Goal: Find specific page/section: Find specific page/section

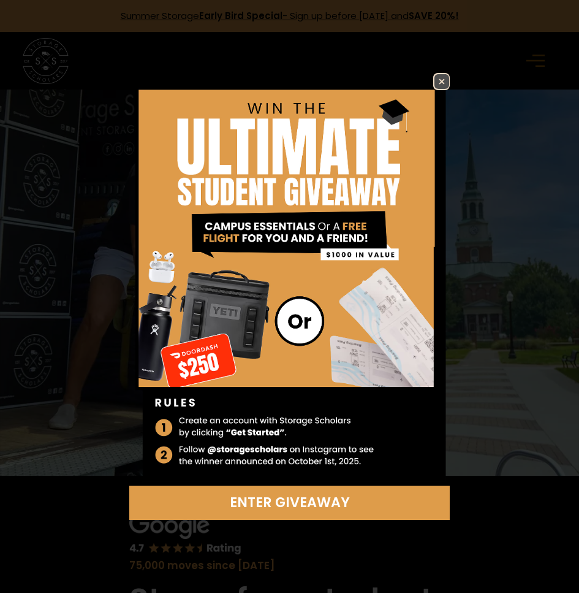
click at [442, 84] on img at bounding box center [442, 81] width 15 height 15
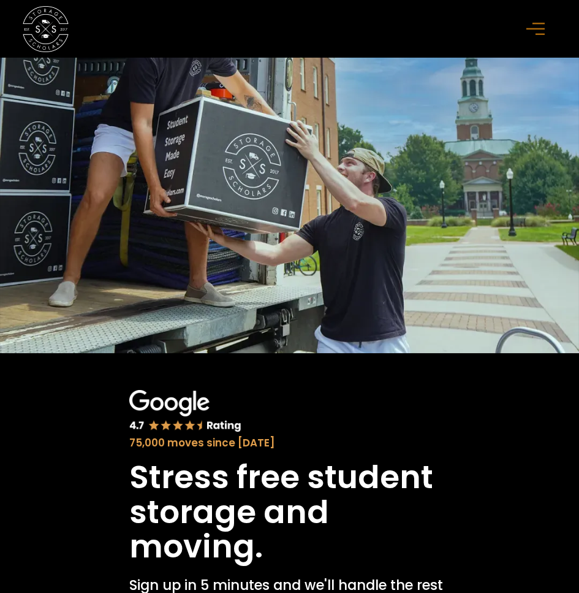
drag, startPoint x: 388, startPoint y: 293, endPoint x: 451, endPoint y: 335, distance: 75.7
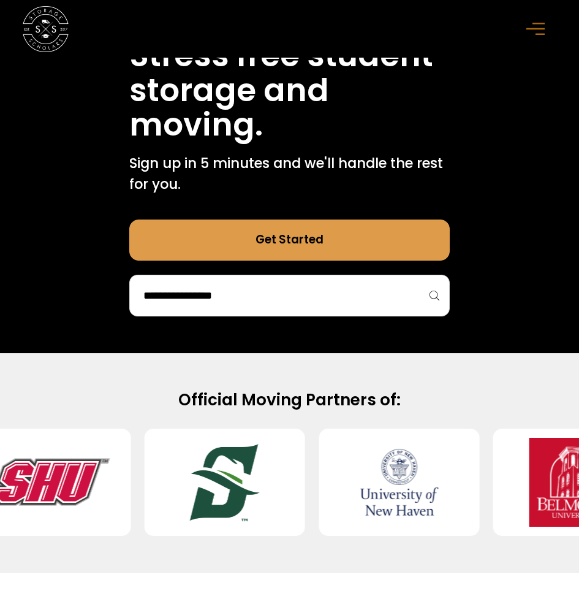
scroll to position [613, 0]
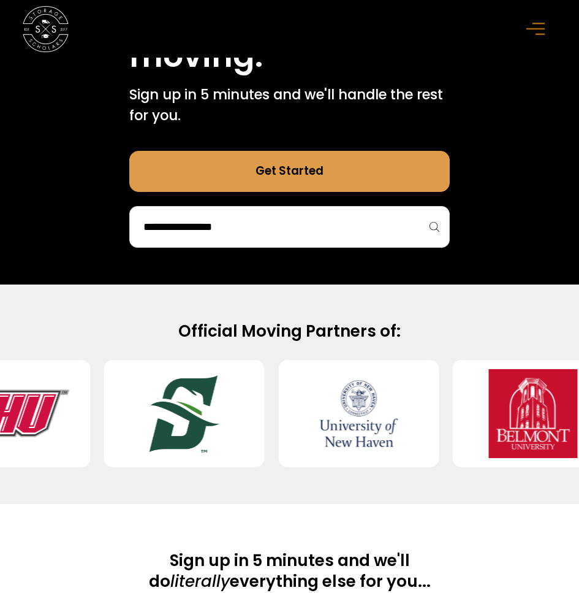
click at [325, 184] on link "Get Started" at bounding box center [289, 171] width 321 height 41
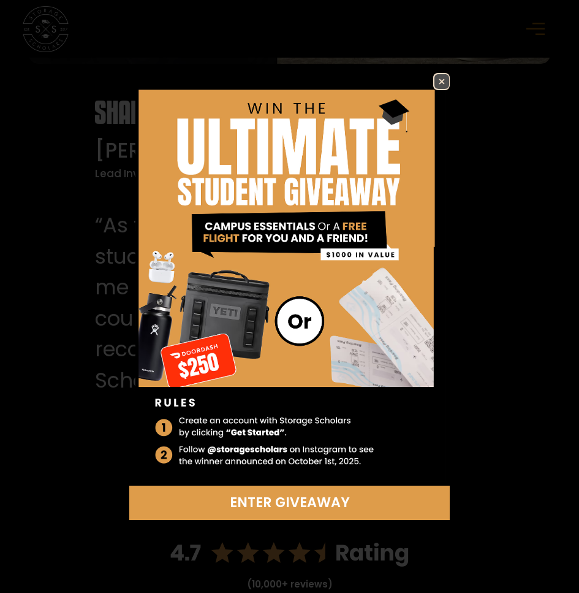
scroll to position [2452, 0]
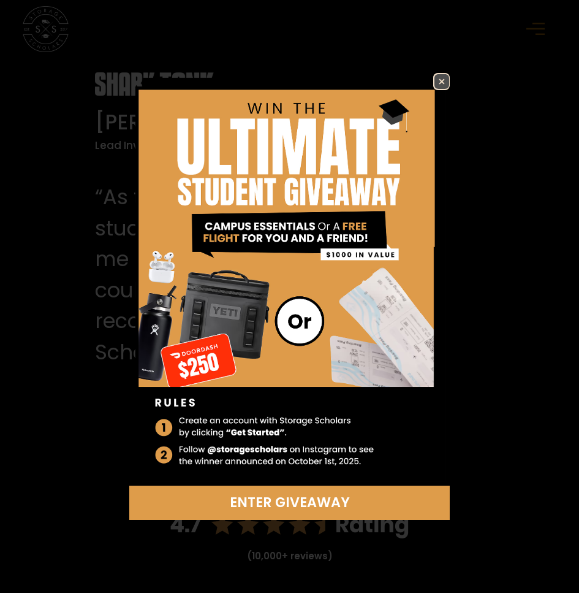
click at [437, 78] on img at bounding box center [442, 81] width 15 height 15
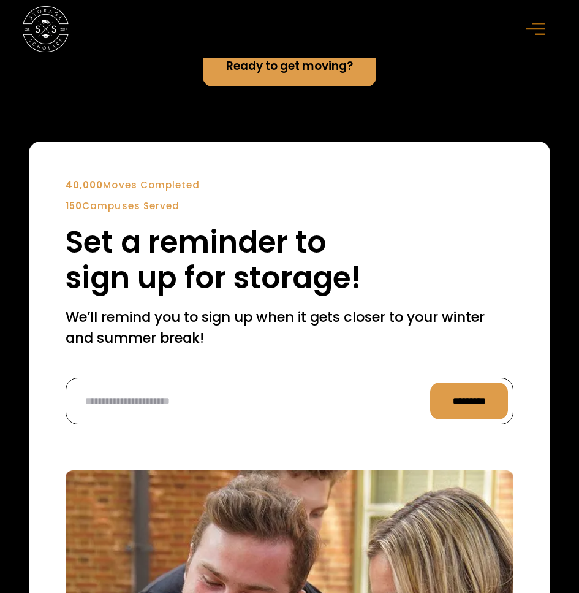
scroll to position [3952, 0]
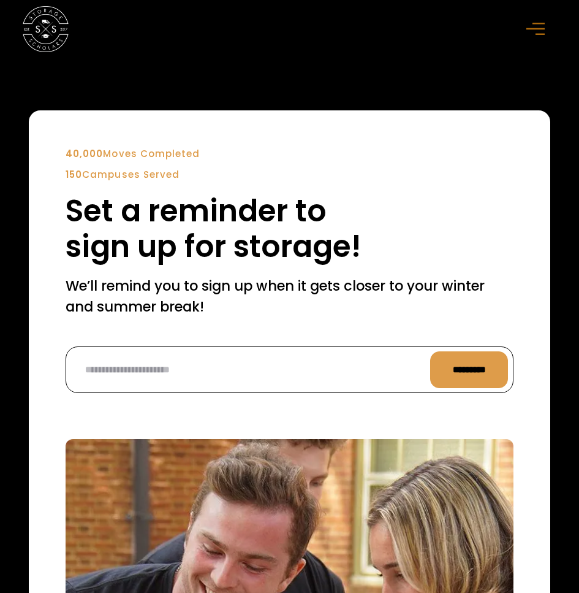
drag, startPoint x: 0, startPoint y: 580, endPoint x: 1, endPoint y: 341, distance: 239.1
click at [504, 235] on h2 "Set a reminder to sign up for storage!" at bounding box center [290, 229] width 448 height 72
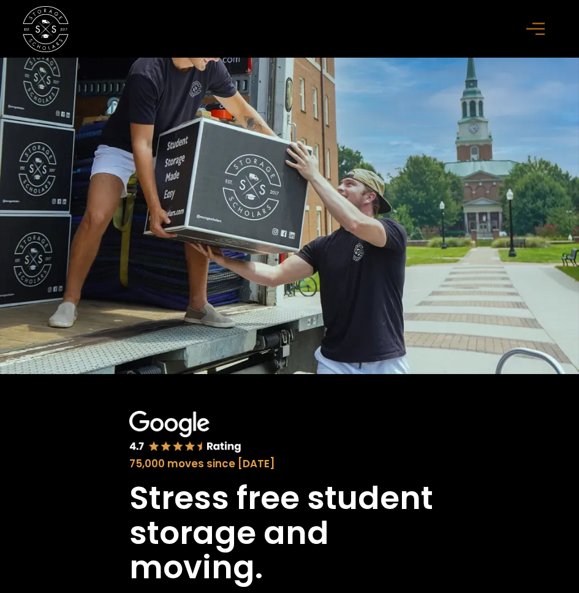
scroll to position [0, 0]
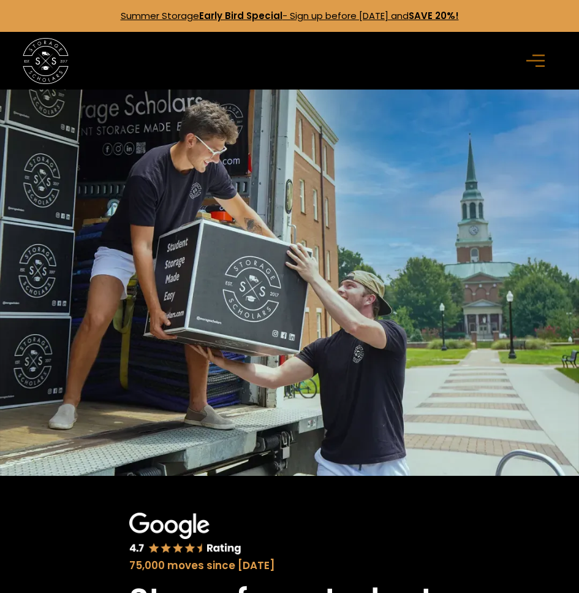
click at [536, 72] on div "menu" at bounding box center [538, 60] width 23 height 23
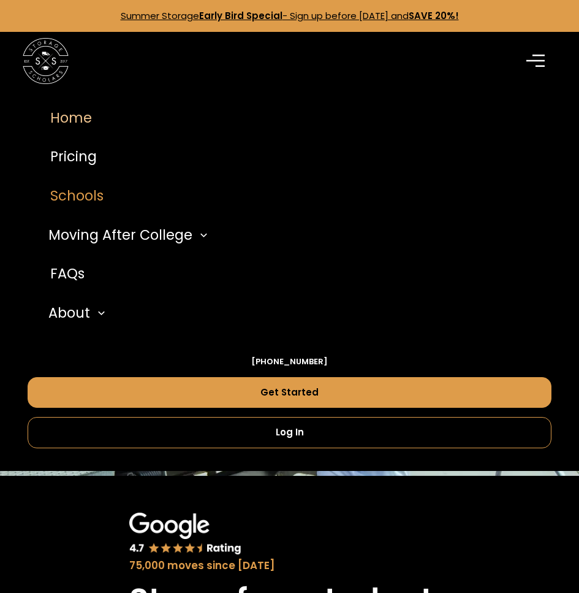
click at [129, 207] on link "Schools" at bounding box center [290, 196] width 524 height 39
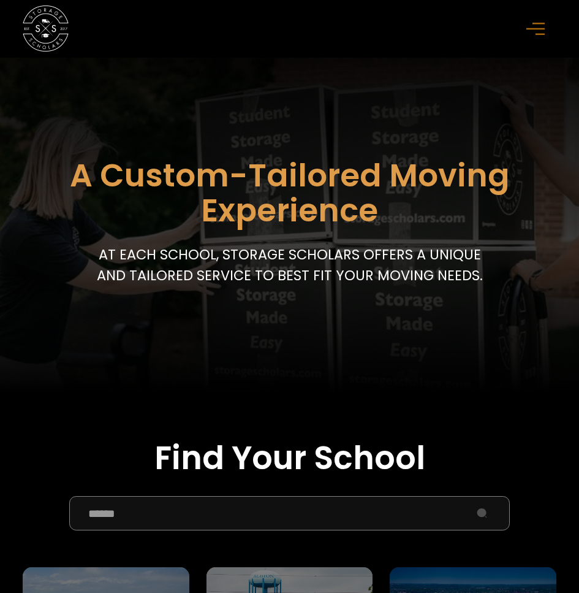
scroll to position [184, 0]
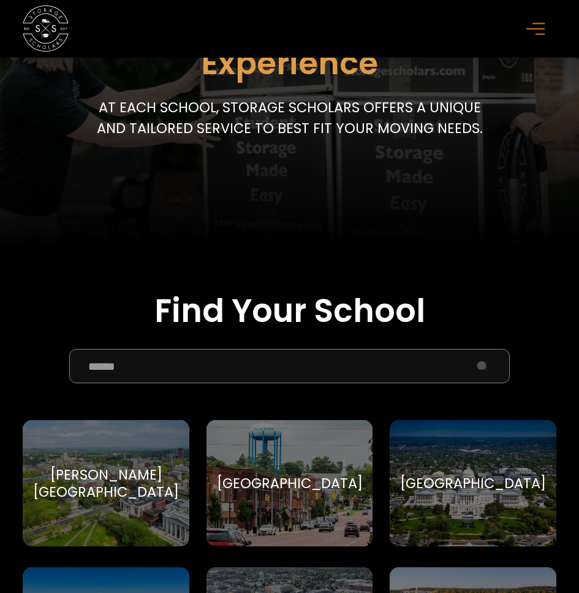
click at [364, 371] on input "School Select Form" at bounding box center [289, 366] width 441 height 34
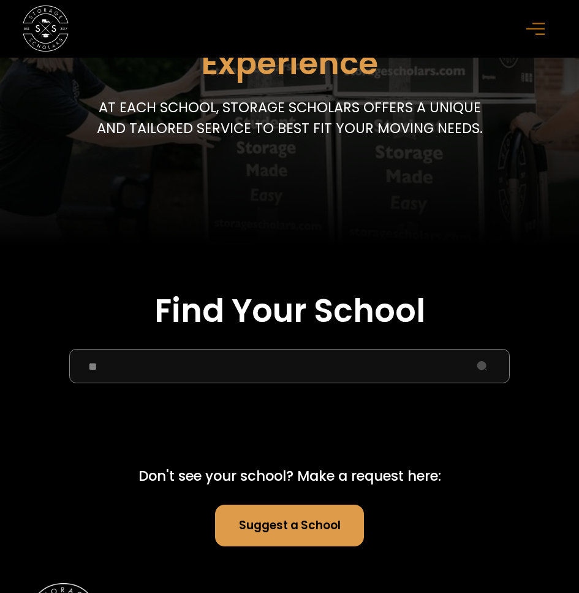
type input "*"
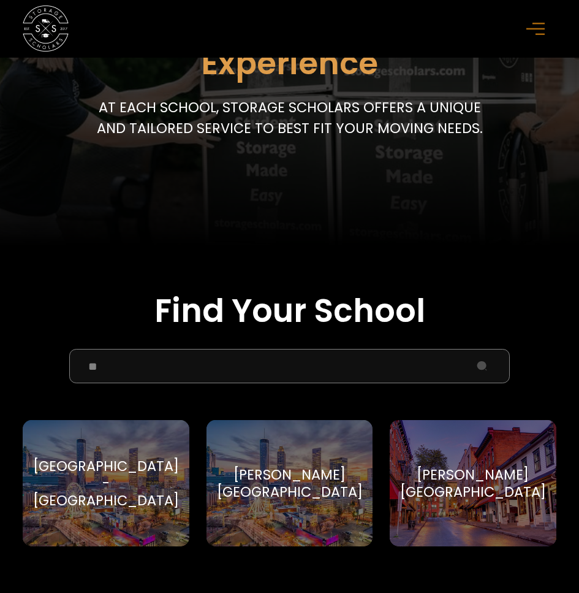
type input "*"
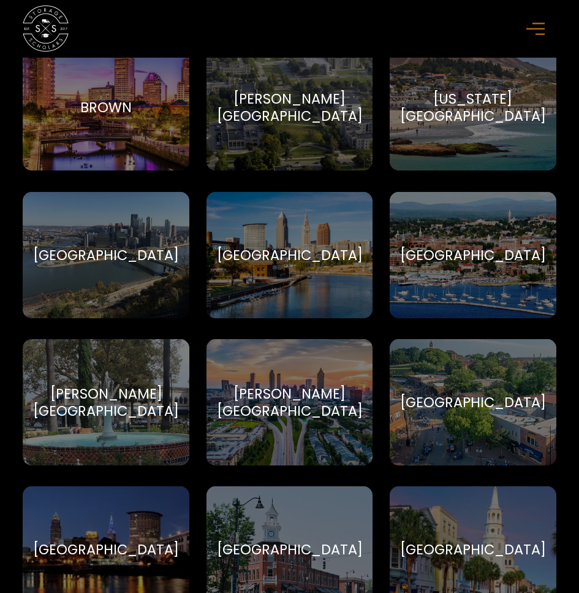
scroll to position [7725, 0]
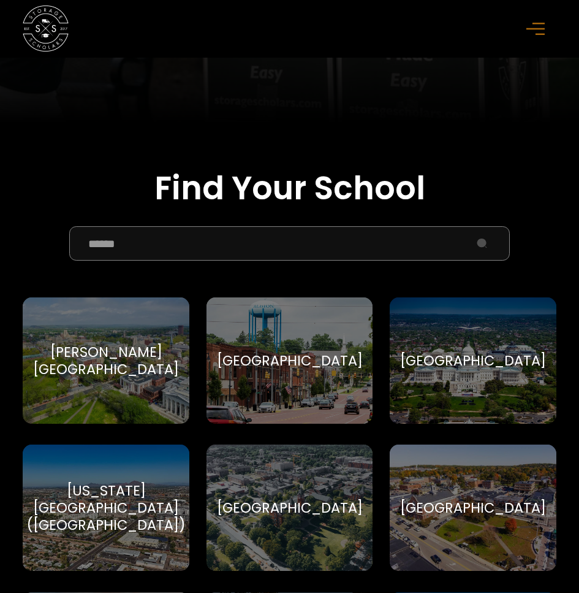
scroll to position [368, 0]
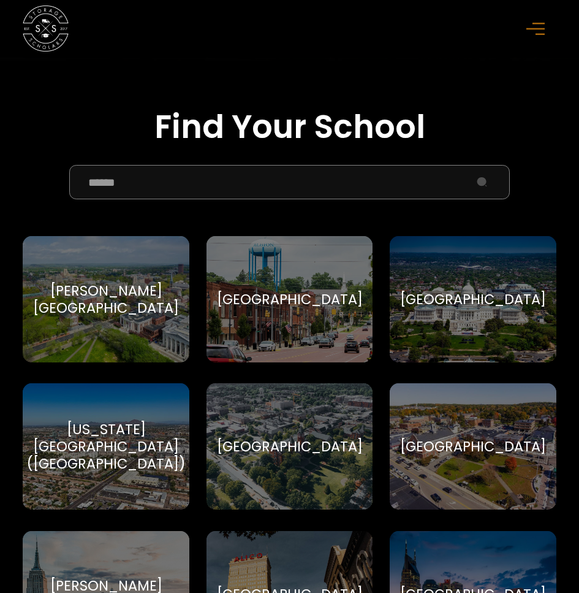
click at [202, 181] on input "School Select Form" at bounding box center [289, 182] width 441 height 34
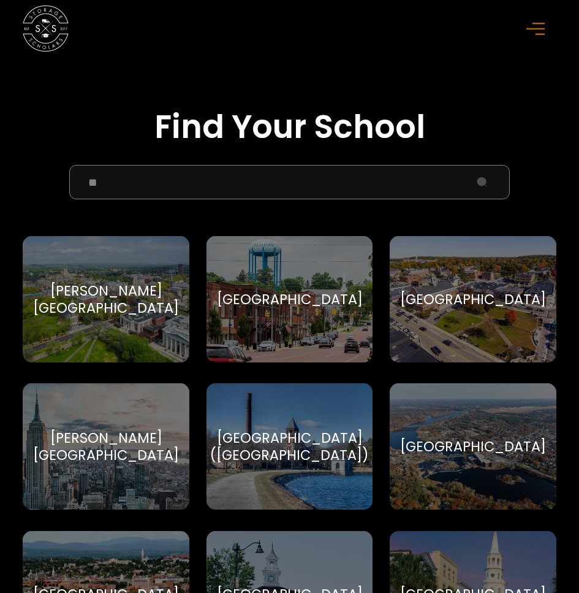
type input "*"
